Goal: Information Seeking & Learning: Learn about a topic

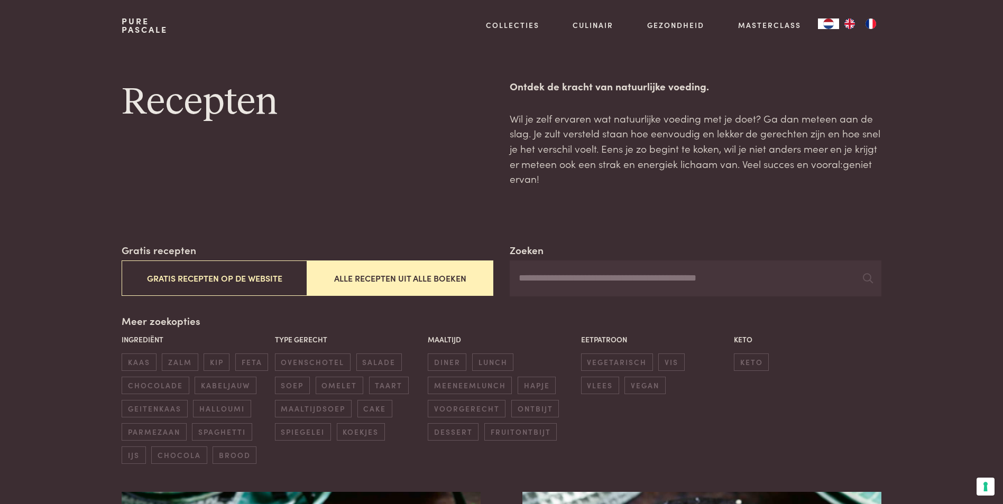
click at [536, 279] on input "Zoeken" at bounding box center [694, 279] width 371 height 36
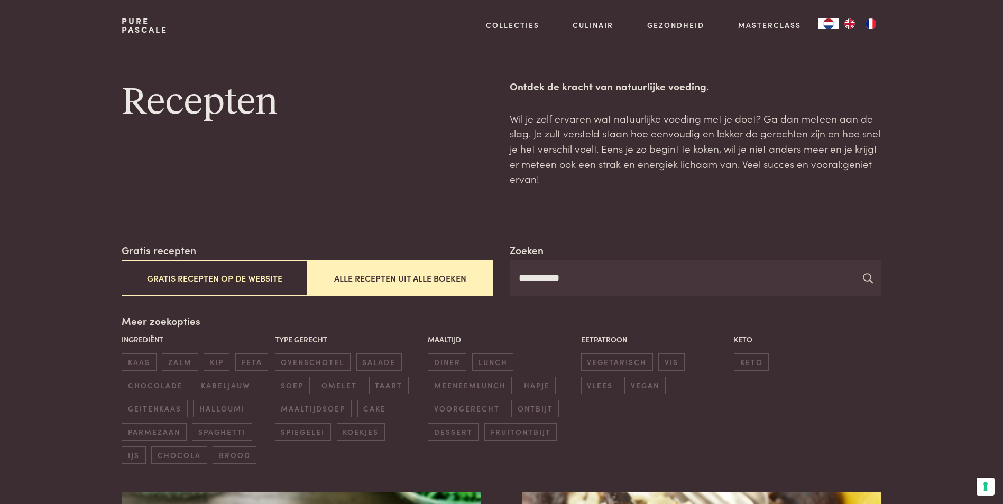
click at [866, 281] on icon at bounding box center [868, 278] width 10 height 10
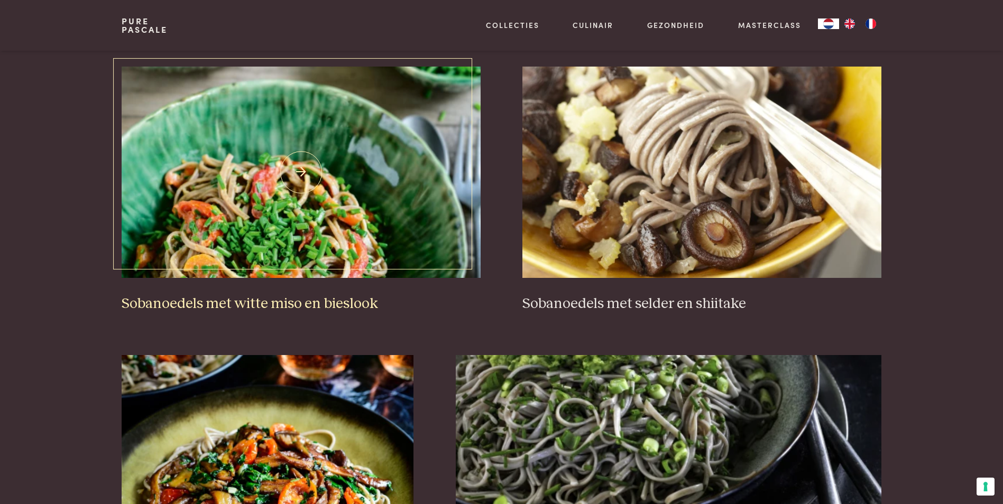
scroll to position [476, 0]
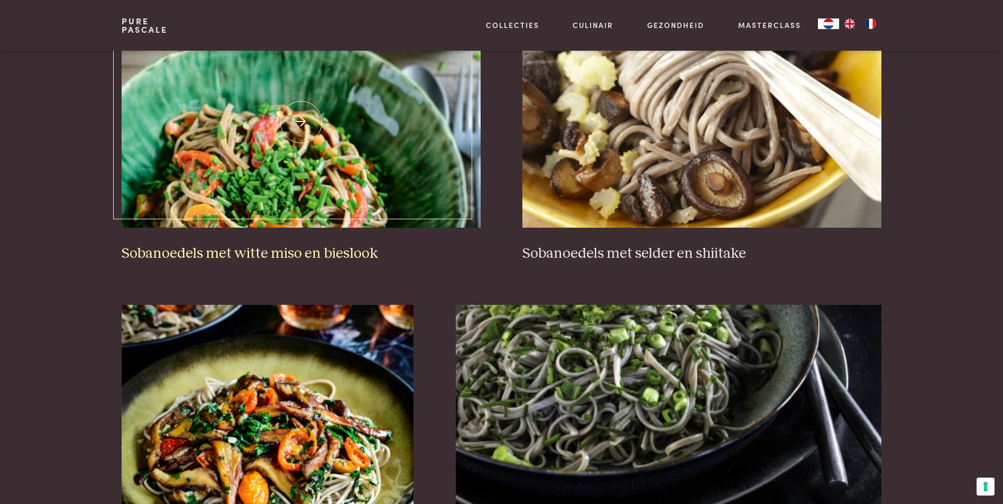
click at [205, 201] on img at bounding box center [301, 121] width 358 height 211
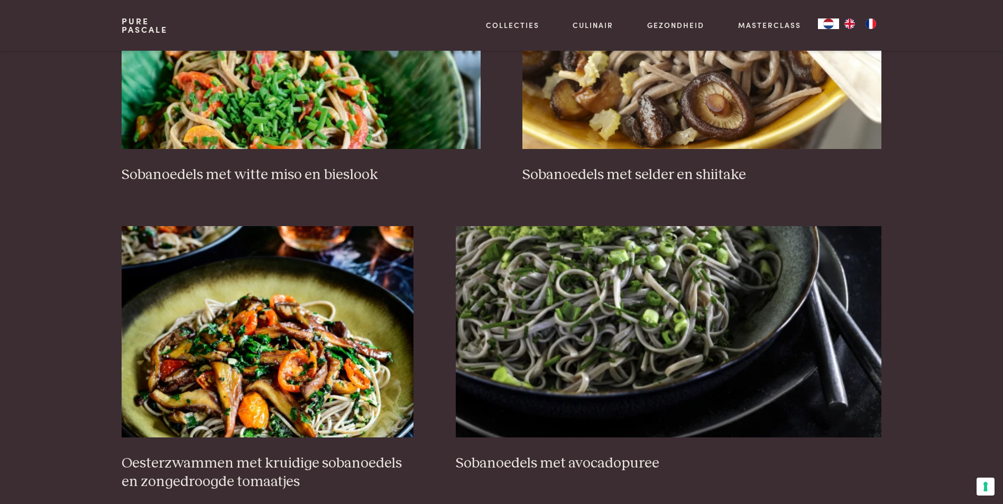
scroll to position [634, 0]
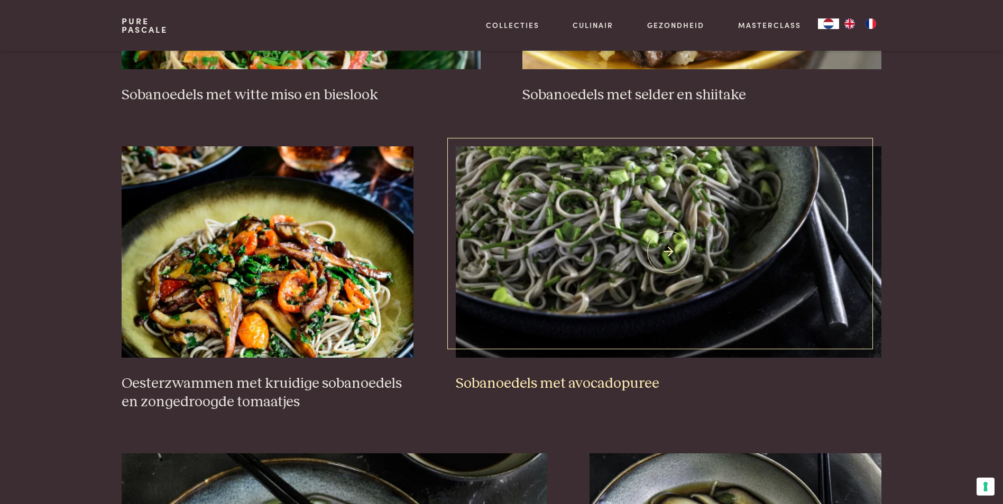
click at [541, 308] on img at bounding box center [668, 251] width 425 height 211
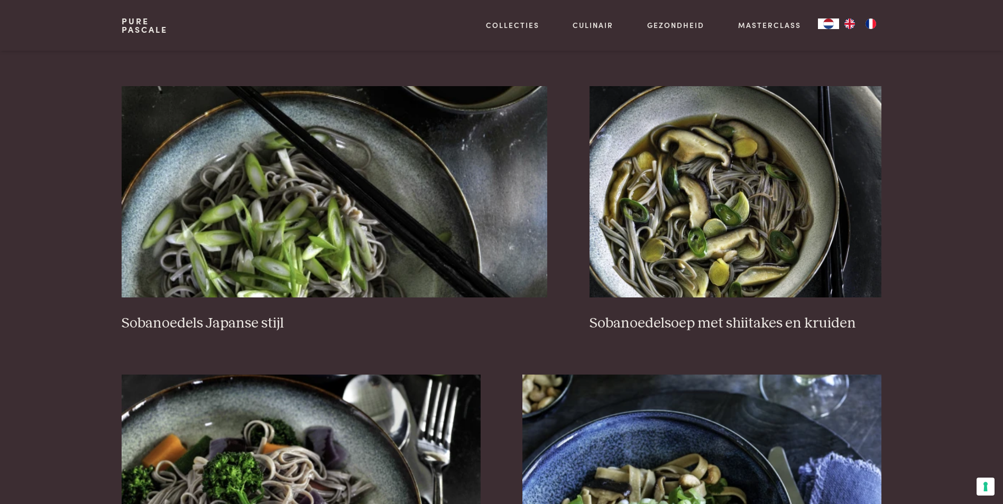
scroll to position [1004, 0]
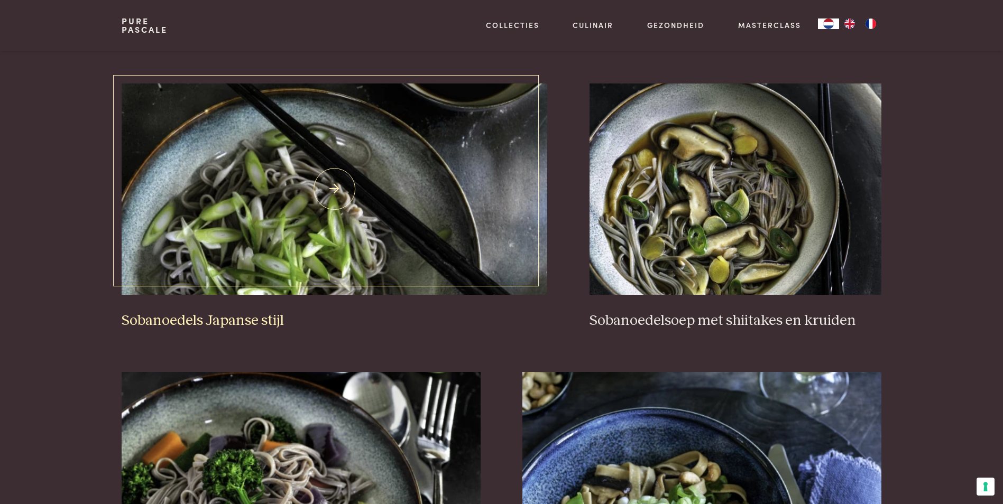
click at [319, 255] on img at bounding box center [334, 189] width 425 height 211
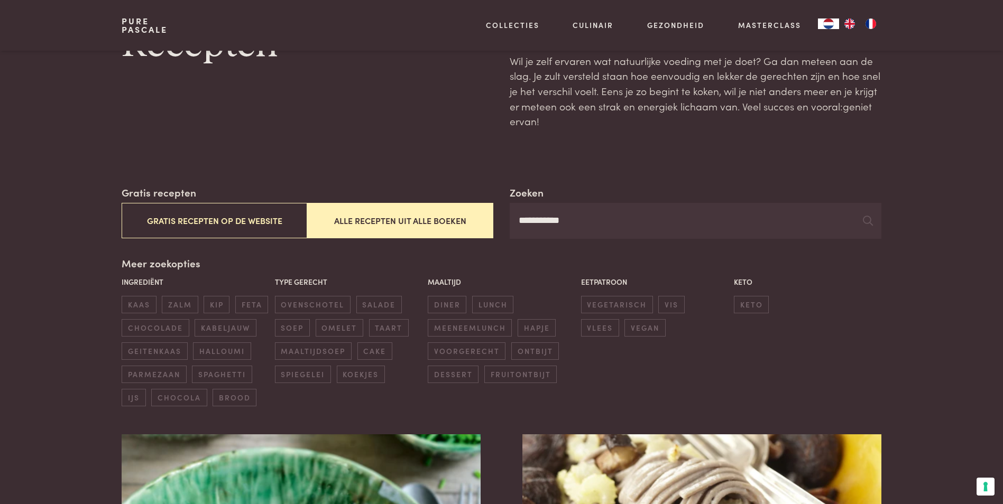
scroll to position [0, 0]
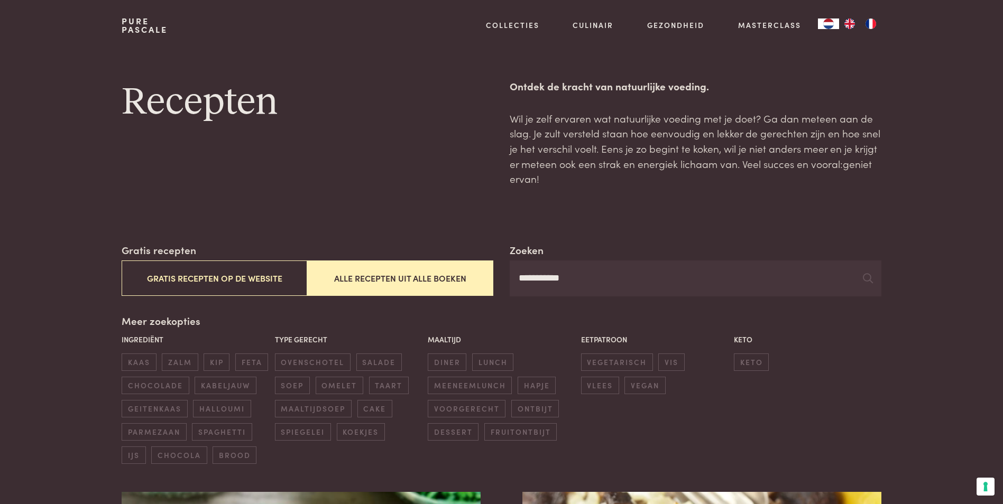
drag, startPoint x: 540, startPoint y: 280, endPoint x: 466, endPoint y: 263, distance: 76.3
click at [469, 270] on div "**********" at bounding box center [501, 270] width 759 height 54
type input "*******"
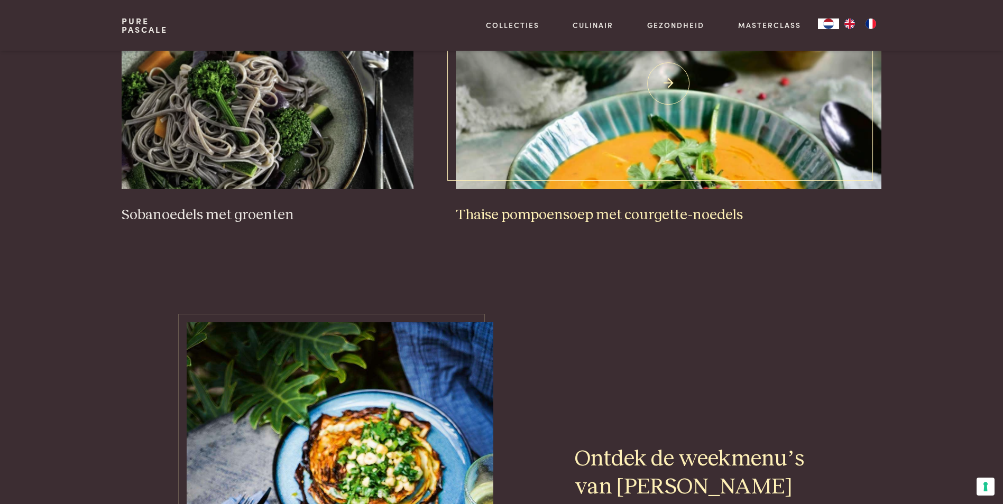
scroll to position [1533, 0]
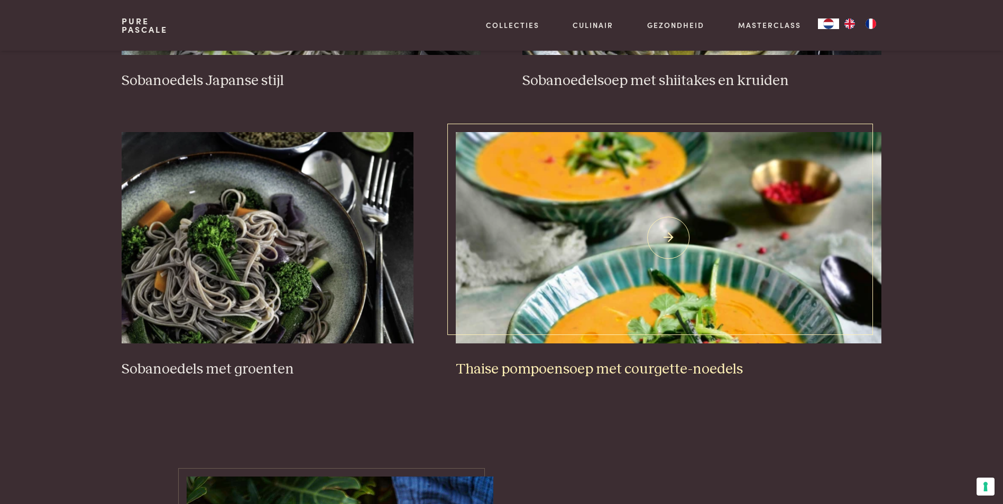
click at [590, 252] on img at bounding box center [668, 237] width 425 height 211
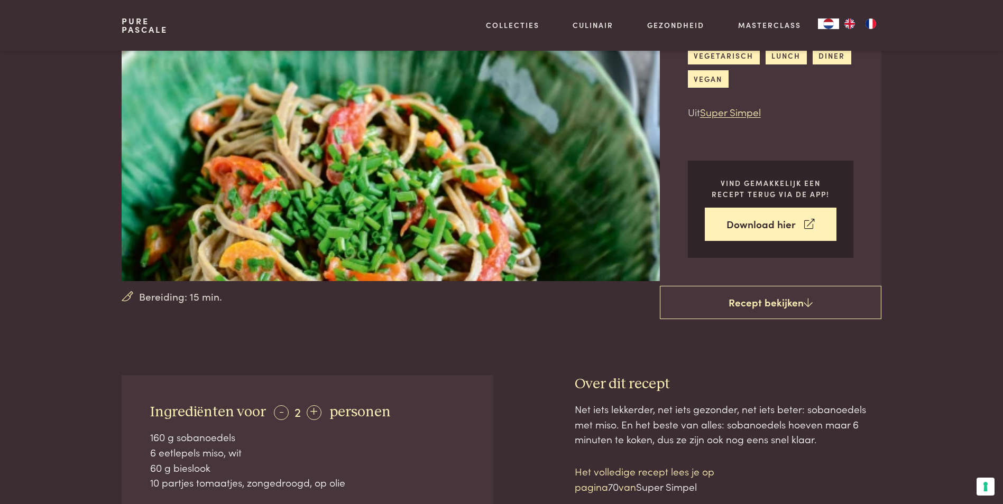
scroll to position [106, 0]
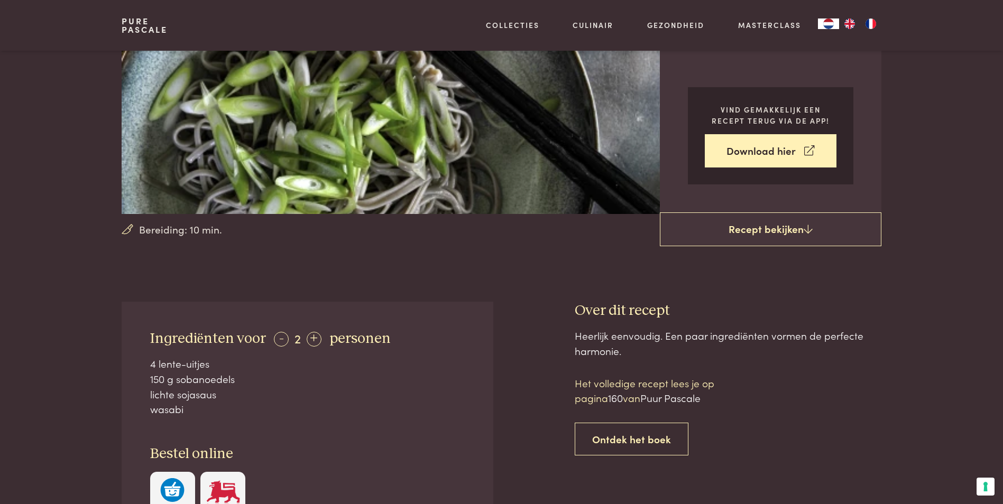
scroll to position [106, 0]
